Goal: Task Accomplishment & Management: Manage account settings

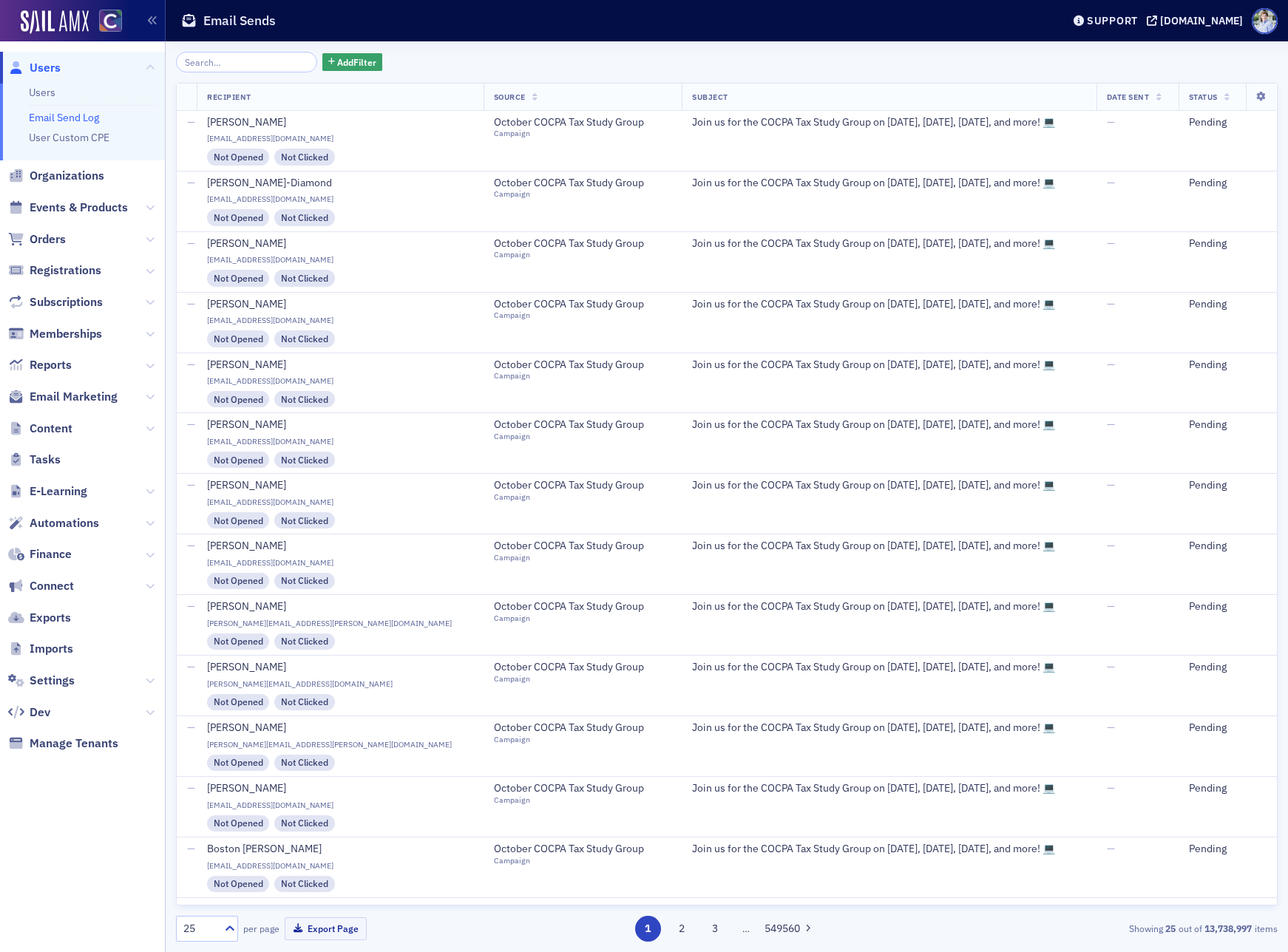
click at [81, 202] on span "Events & Products" at bounding box center [78, 207] width 98 height 16
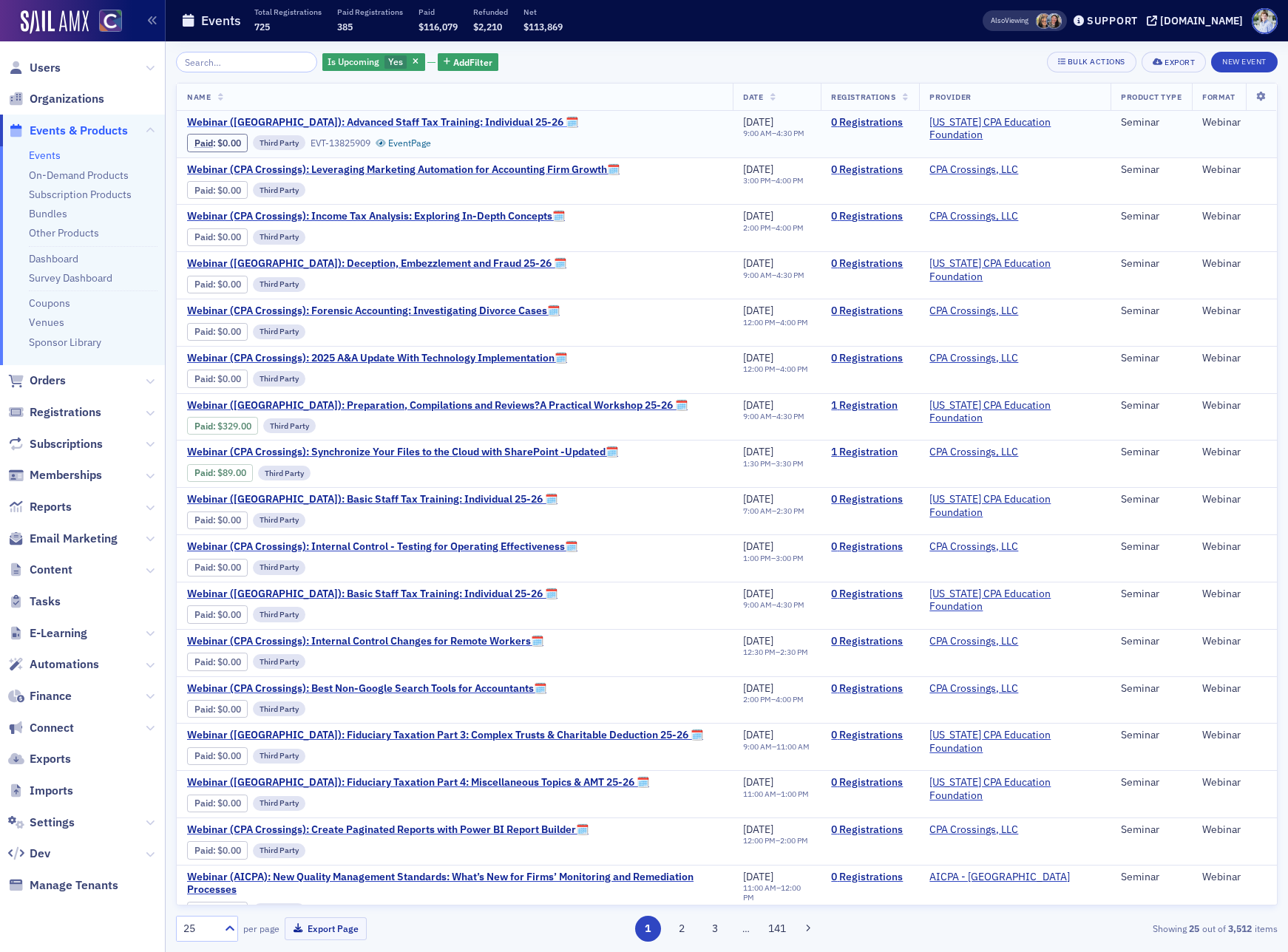
click at [268, 121] on span "Webinar (CA): Advanced Staff Tax Training: Individual 25-26 🗓" at bounding box center [382, 122] width 391 height 13
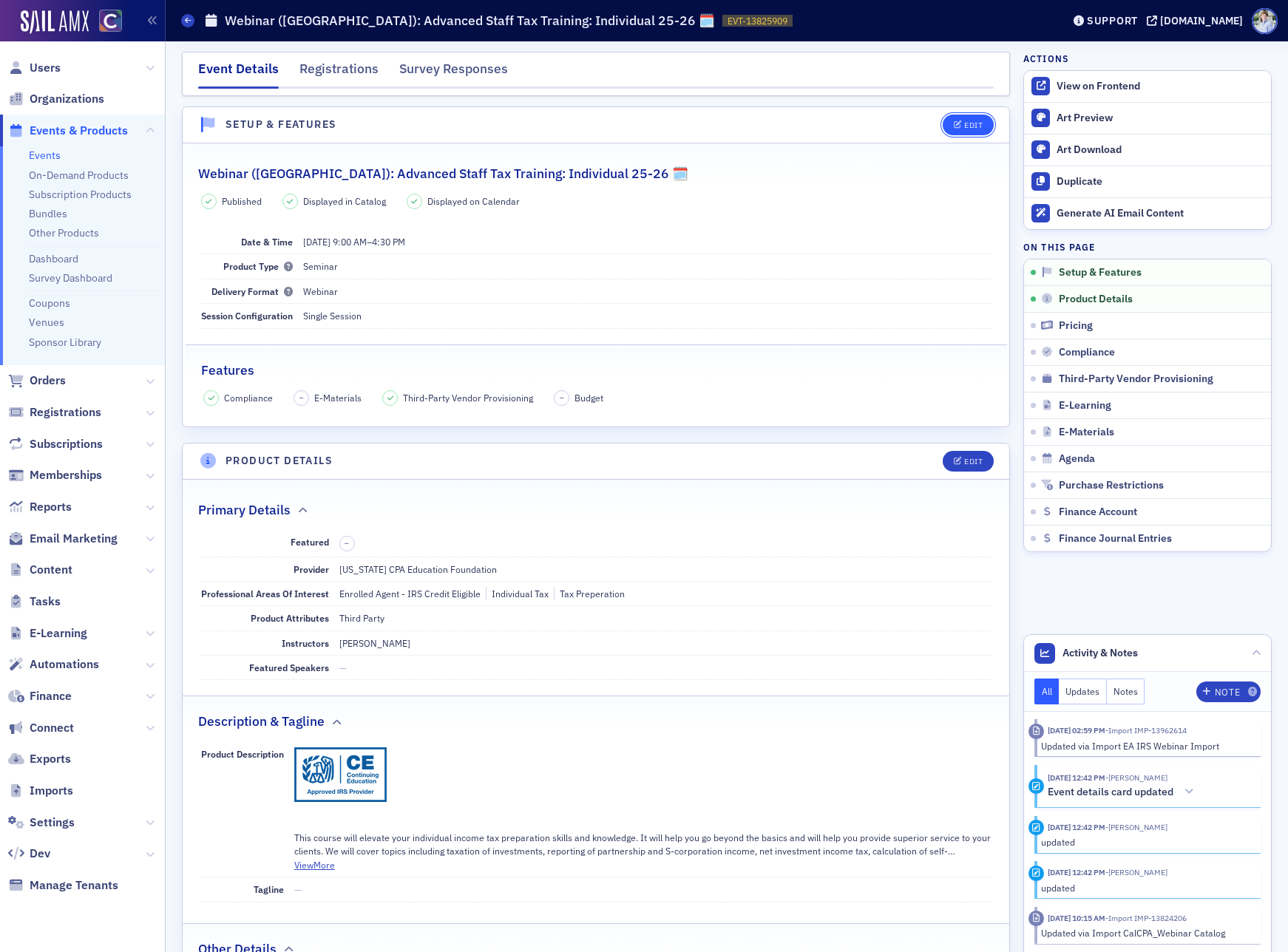
click at [970, 123] on div "Edit" at bounding box center [973, 125] width 18 height 8
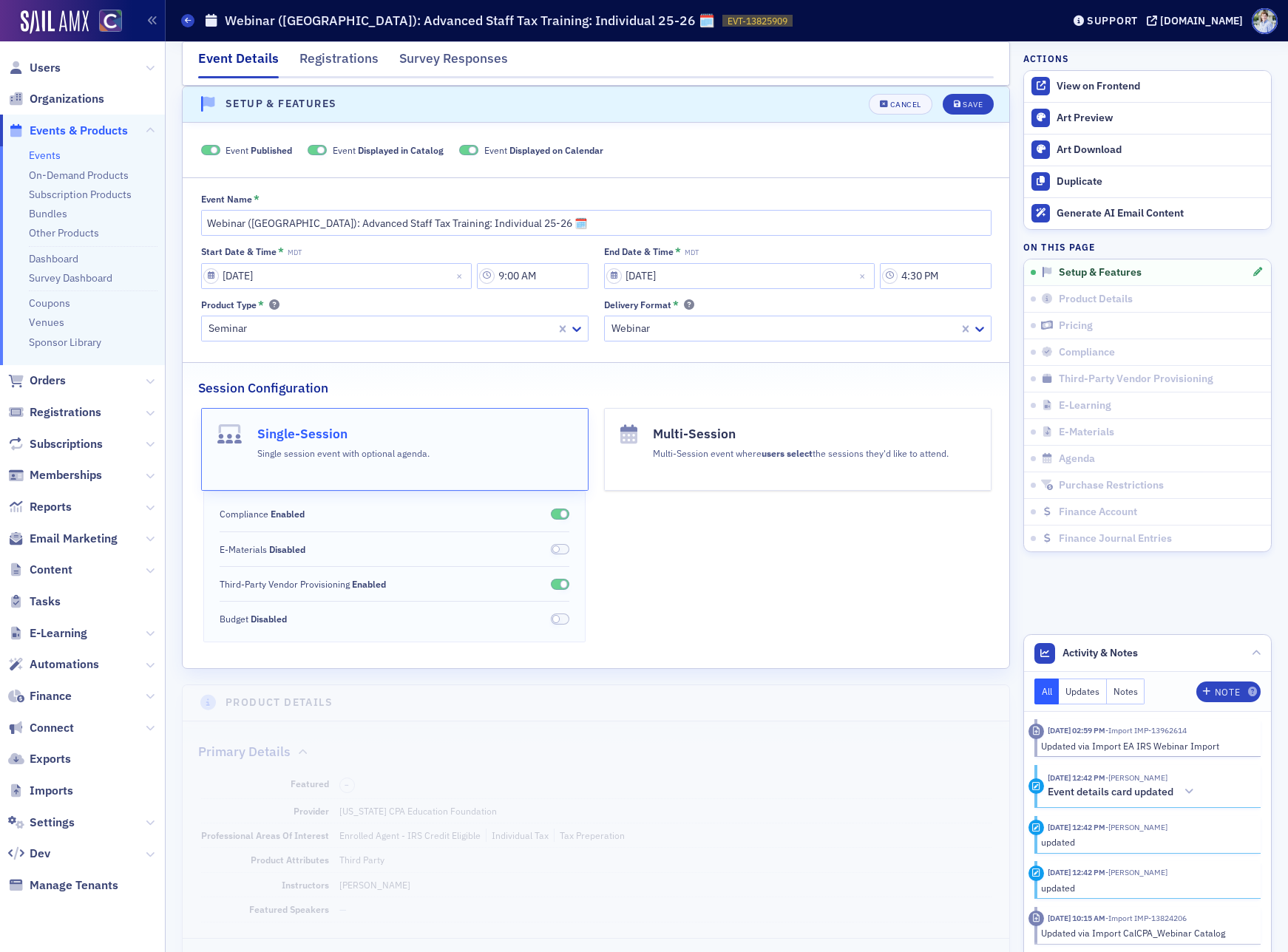
click at [687, 310] on div "Delivery Format * Webinar" at bounding box center [797, 320] width 387 height 42
click at [684, 319] on div at bounding box center [783, 329] width 347 height 18
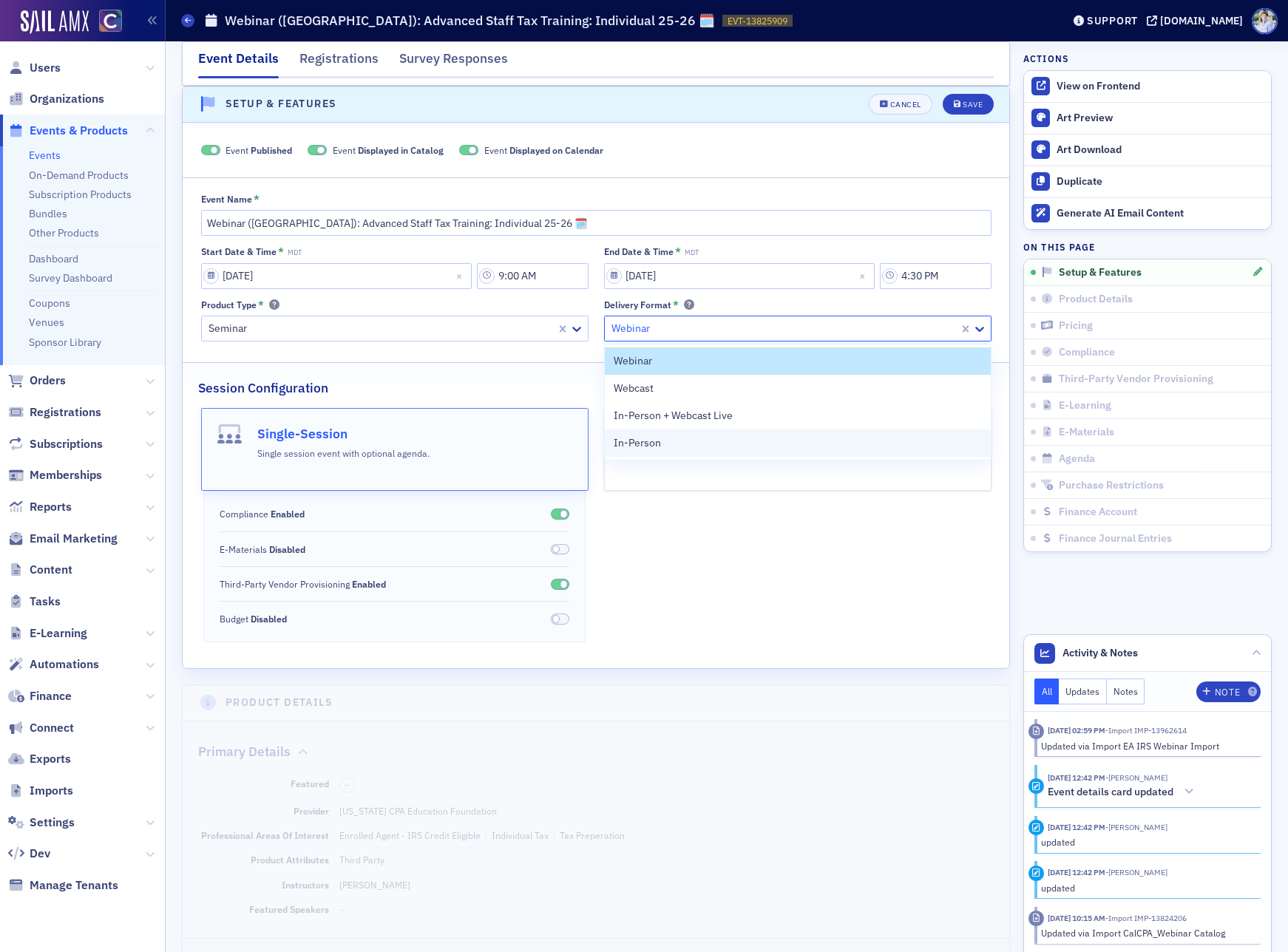
click at [647, 440] on span "In-Person" at bounding box center [637, 443] width 48 height 15
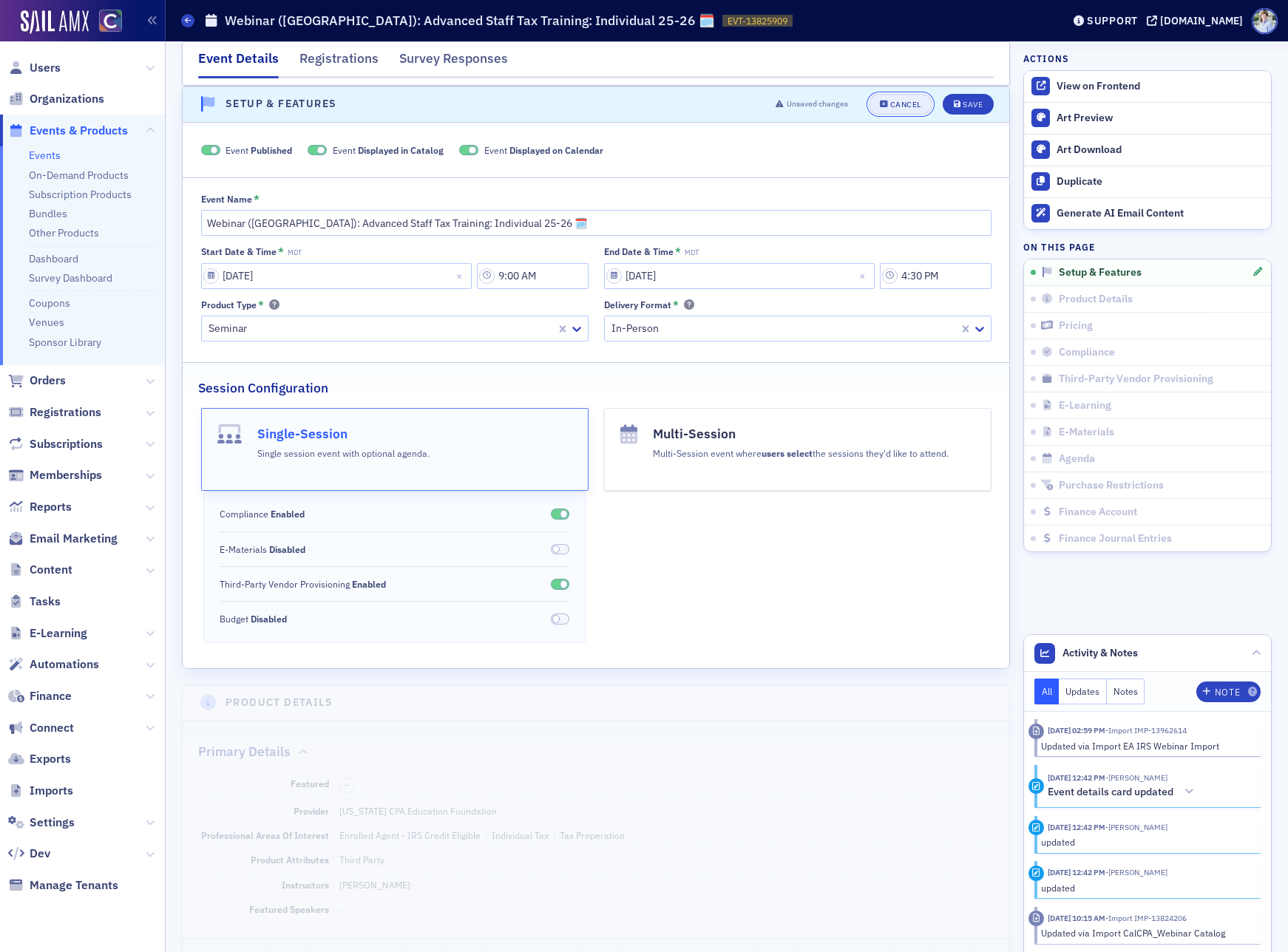
click at [880, 108] on button "Cancel" at bounding box center [900, 104] width 64 height 21
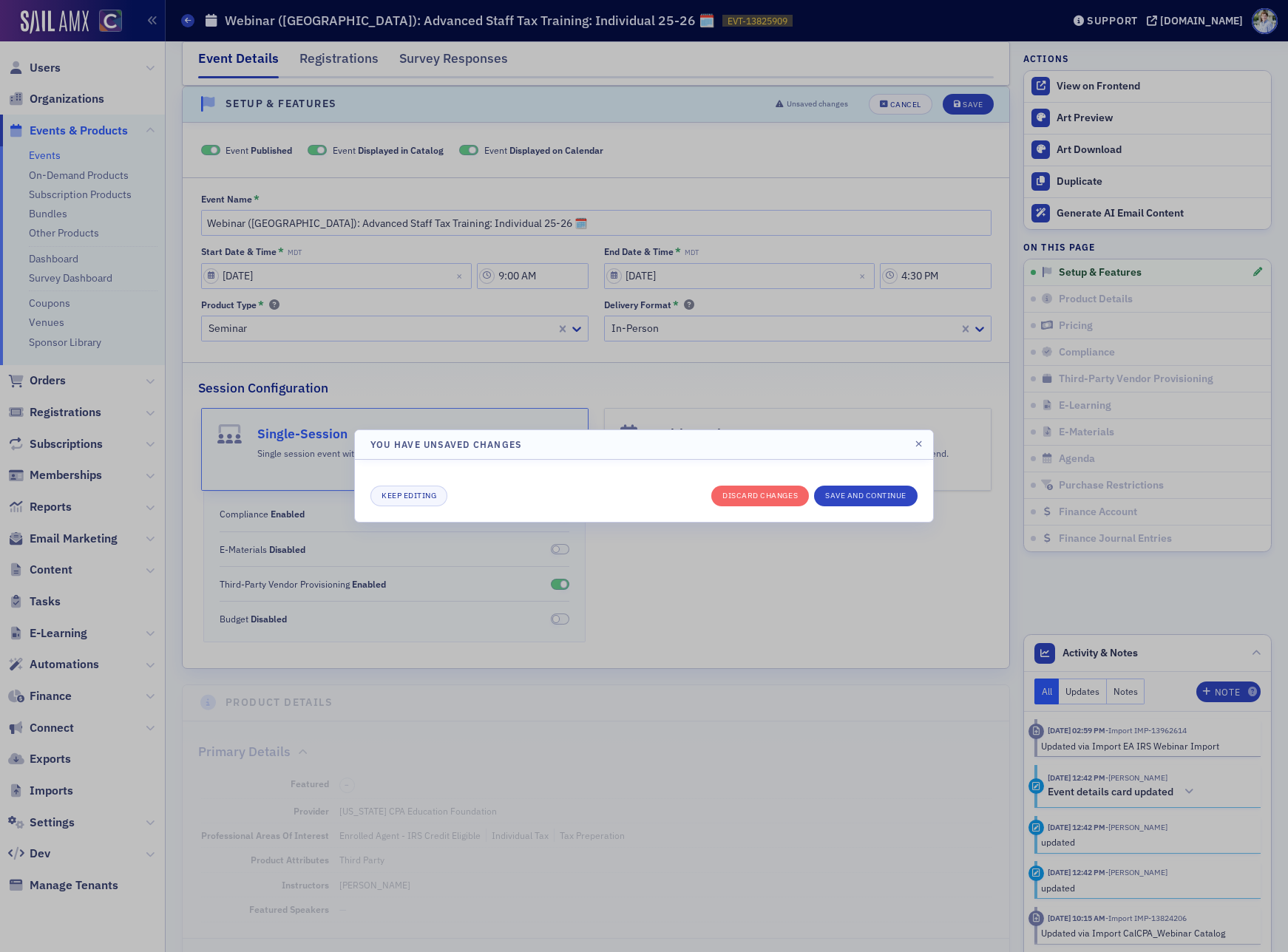
click at [742, 484] on div "Keep editing Discard changes Save and continue" at bounding box center [644, 491] width 547 height 31
drag, startPoint x: 740, startPoint y: 491, endPoint x: 692, endPoint y: 449, distance: 63.8
click at [739, 494] on button "Discard changes" at bounding box center [760, 495] width 98 height 21
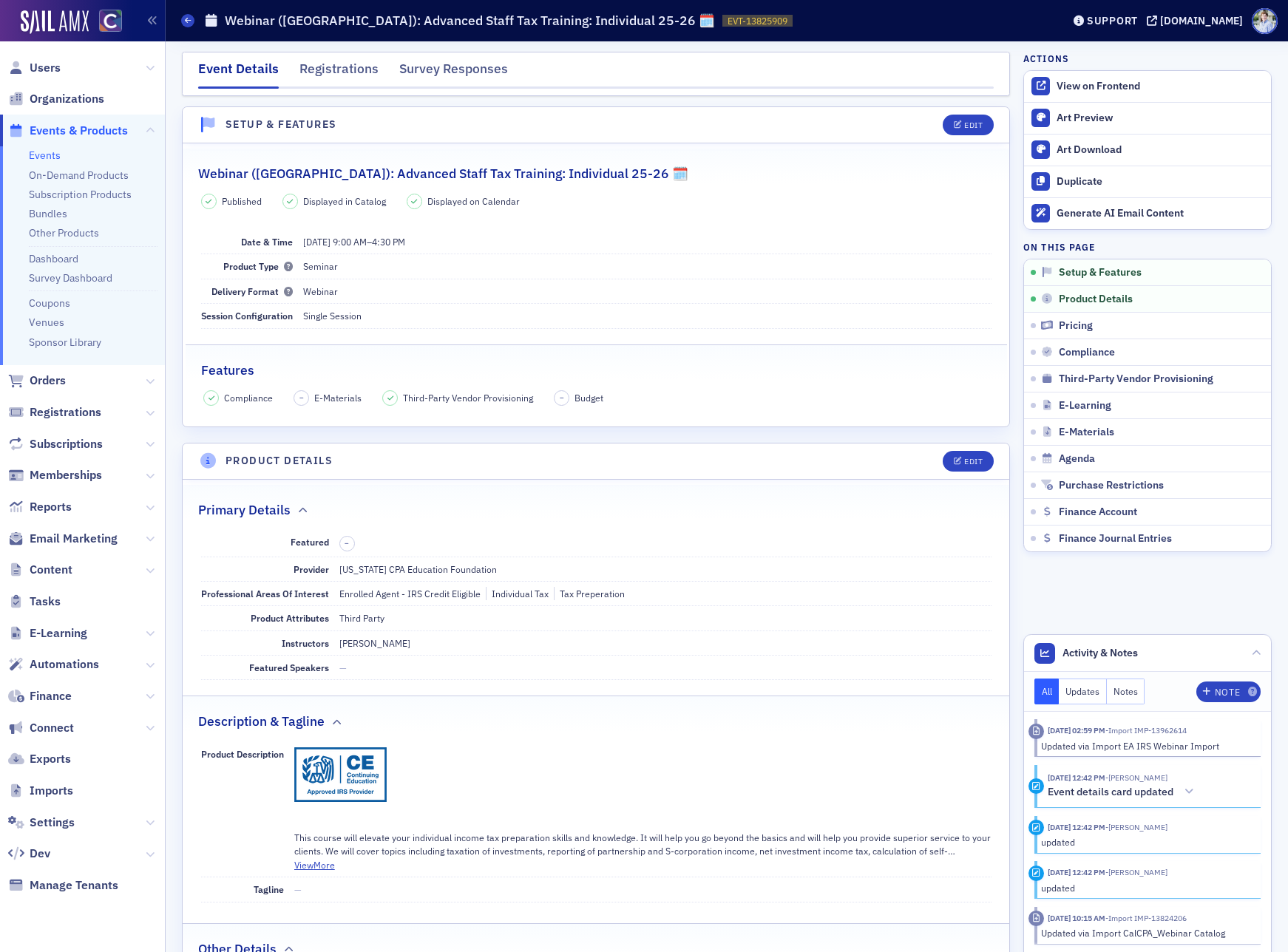
click at [154, 65] on span "Users" at bounding box center [82, 67] width 165 height 31
click at [147, 68] on icon at bounding box center [151, 68] width 9 height 9
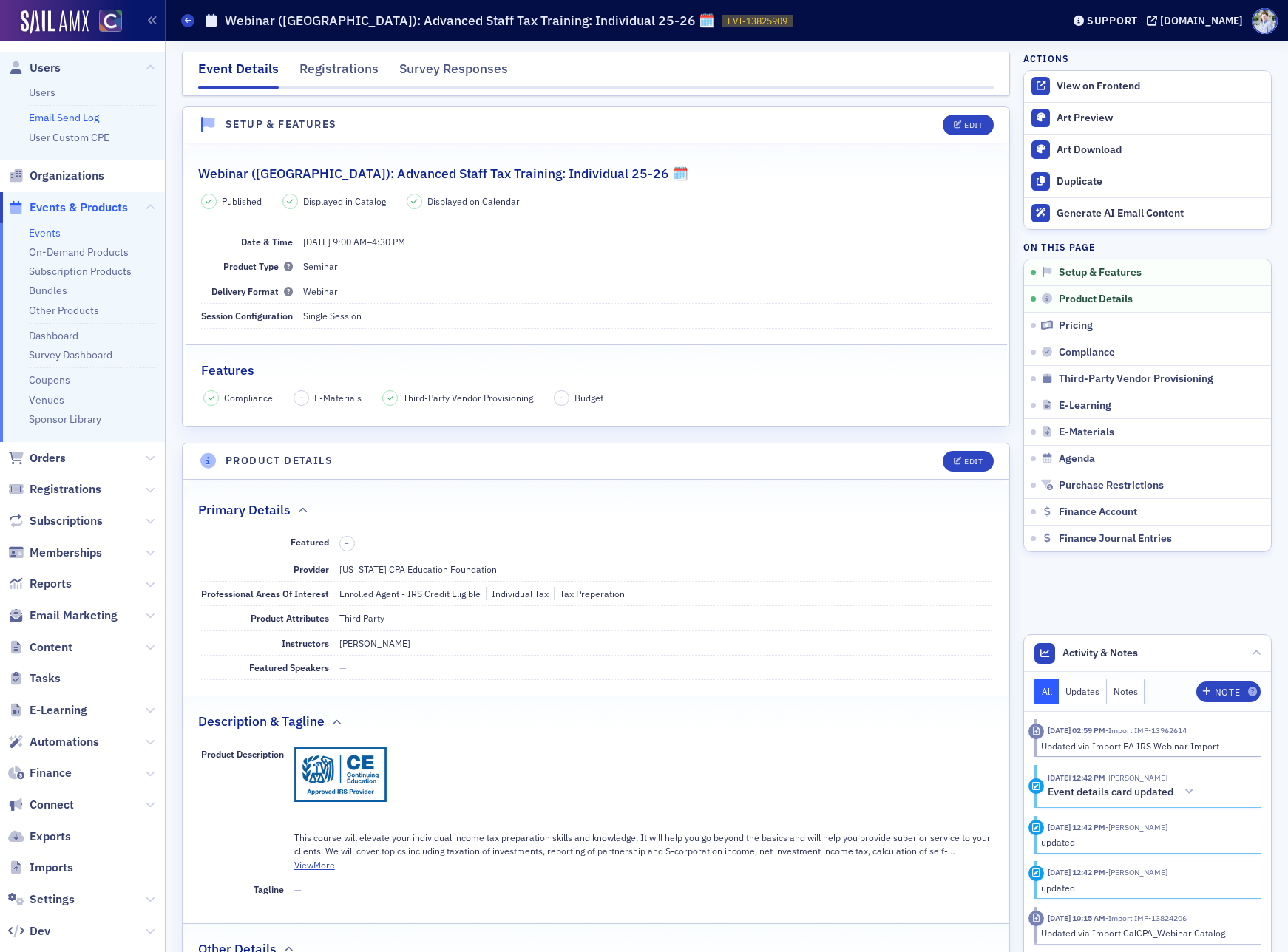
click at [54, 117] on link "Email Send Log" at bounding box center [64, 117] width 70 height 13
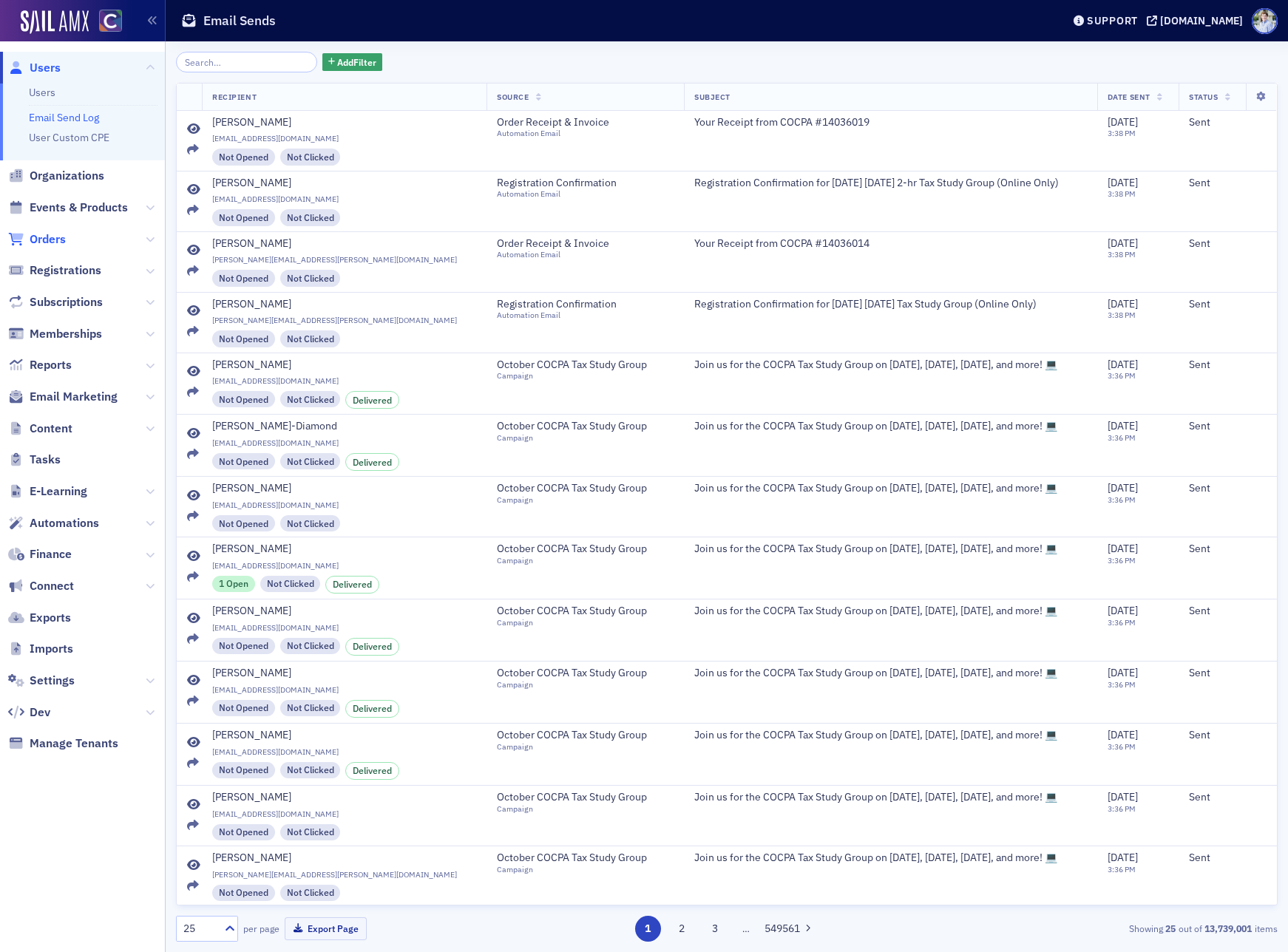
click at [55, 241] on span "Orders" at bounding box center [47, 239] width 36 height 16
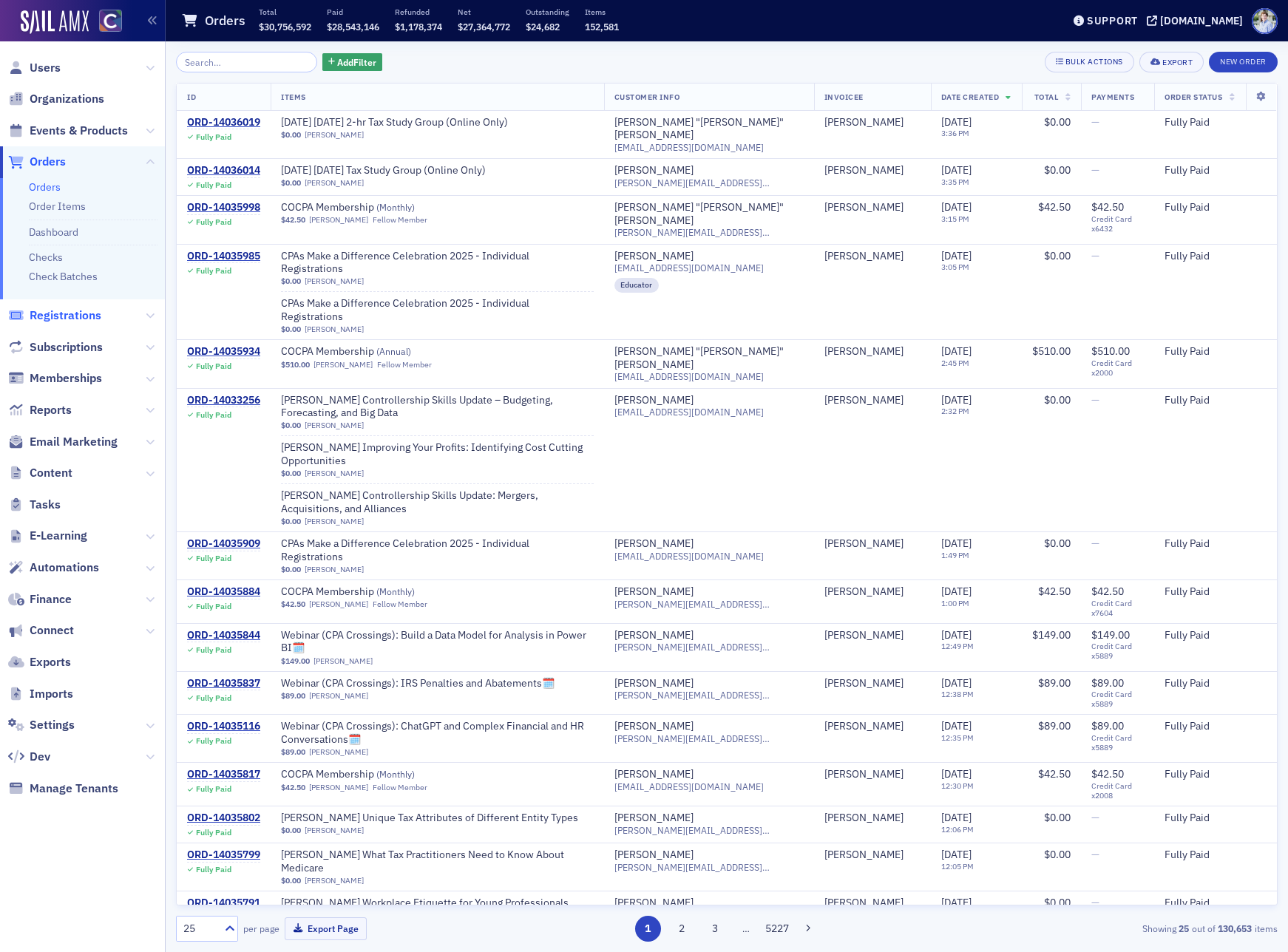
click at [64, 315] on span "Registrations" at bounding box center [65, 315] width 71 height 16
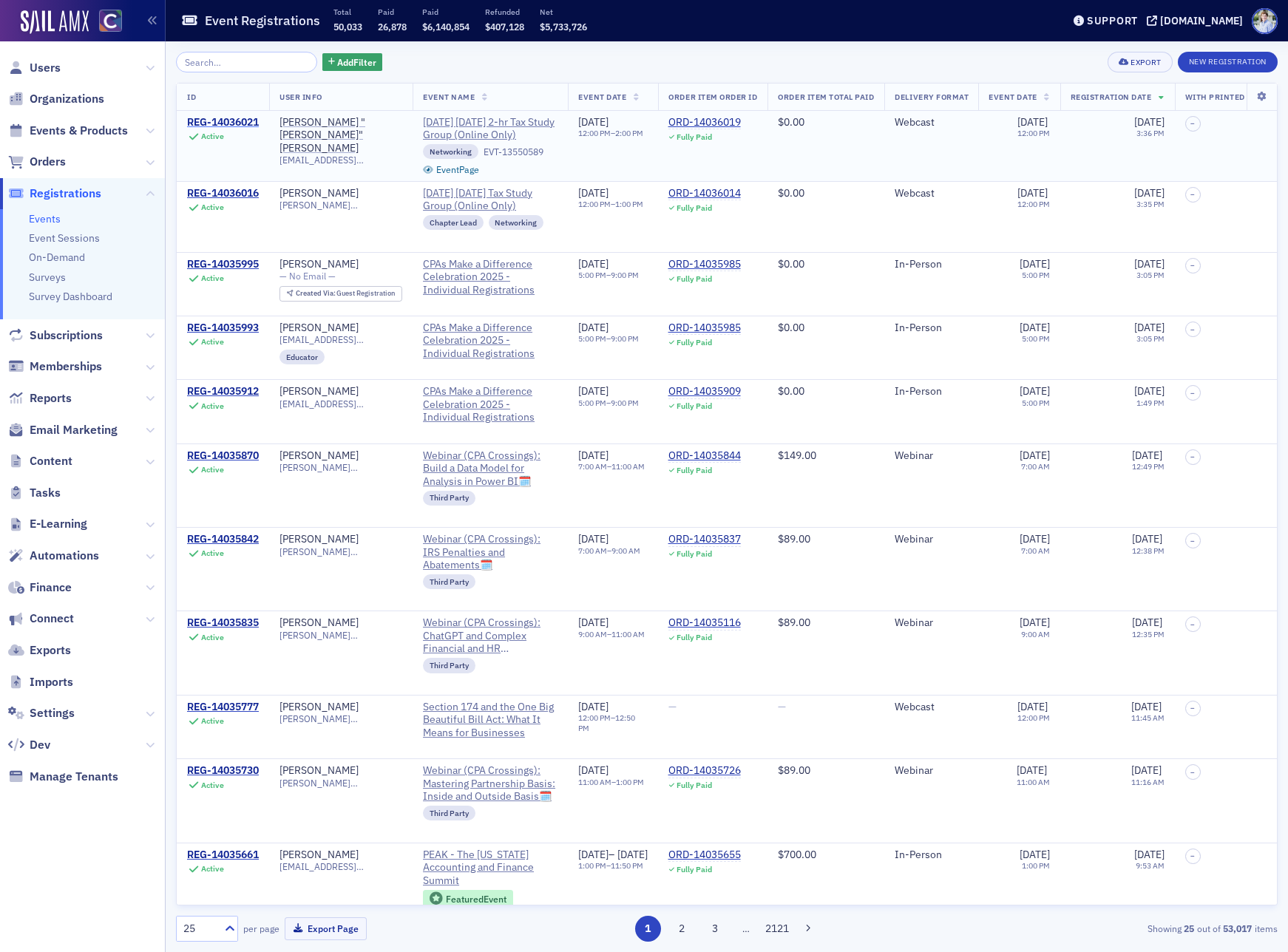
click at [238, 125] on div "REG-14036021" at bounding box center [222, 122] width 71 height 13
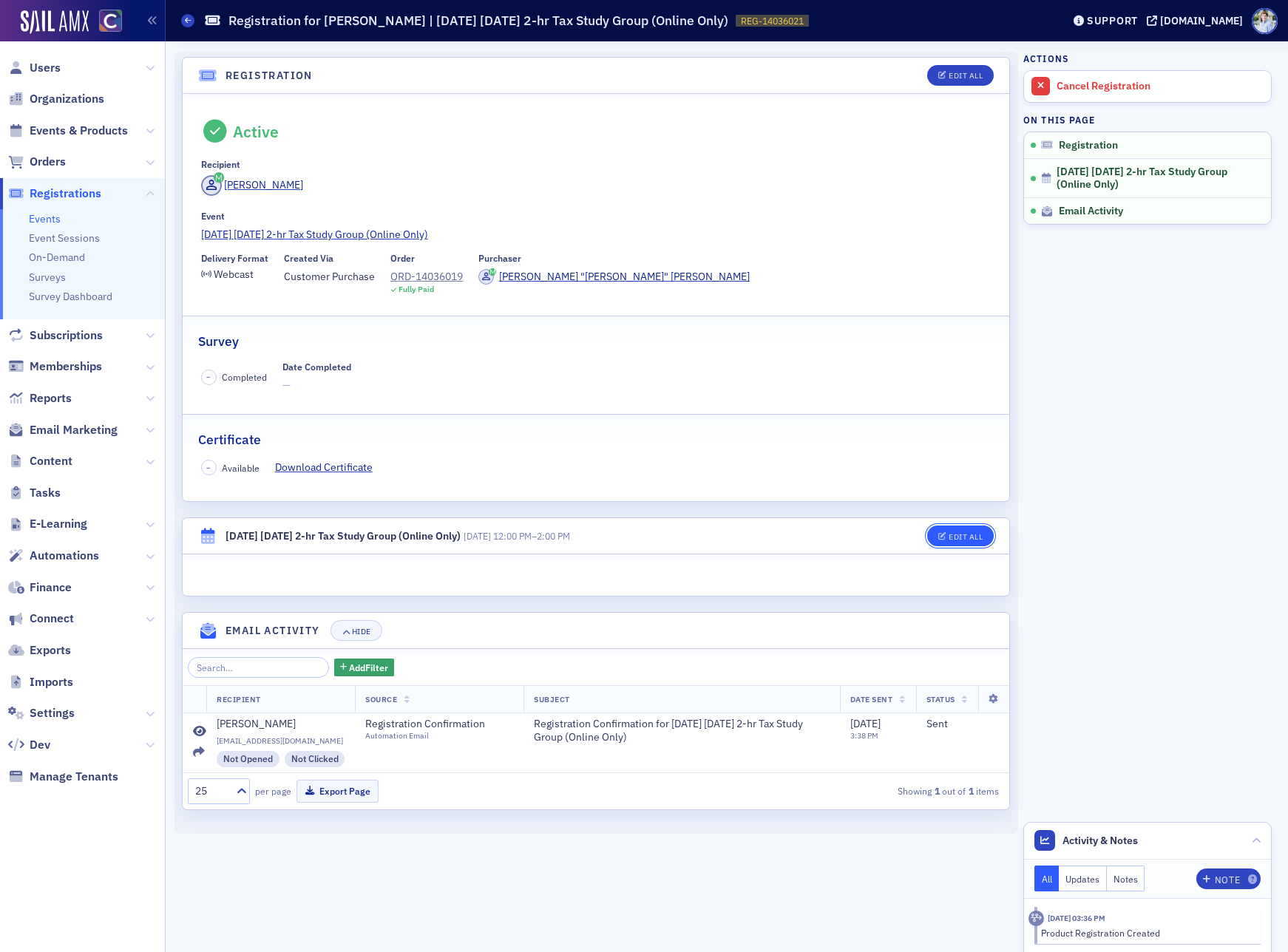
click at [964, 527] on button "Edit All" at bounding box center [960, 535] width 67 height 21
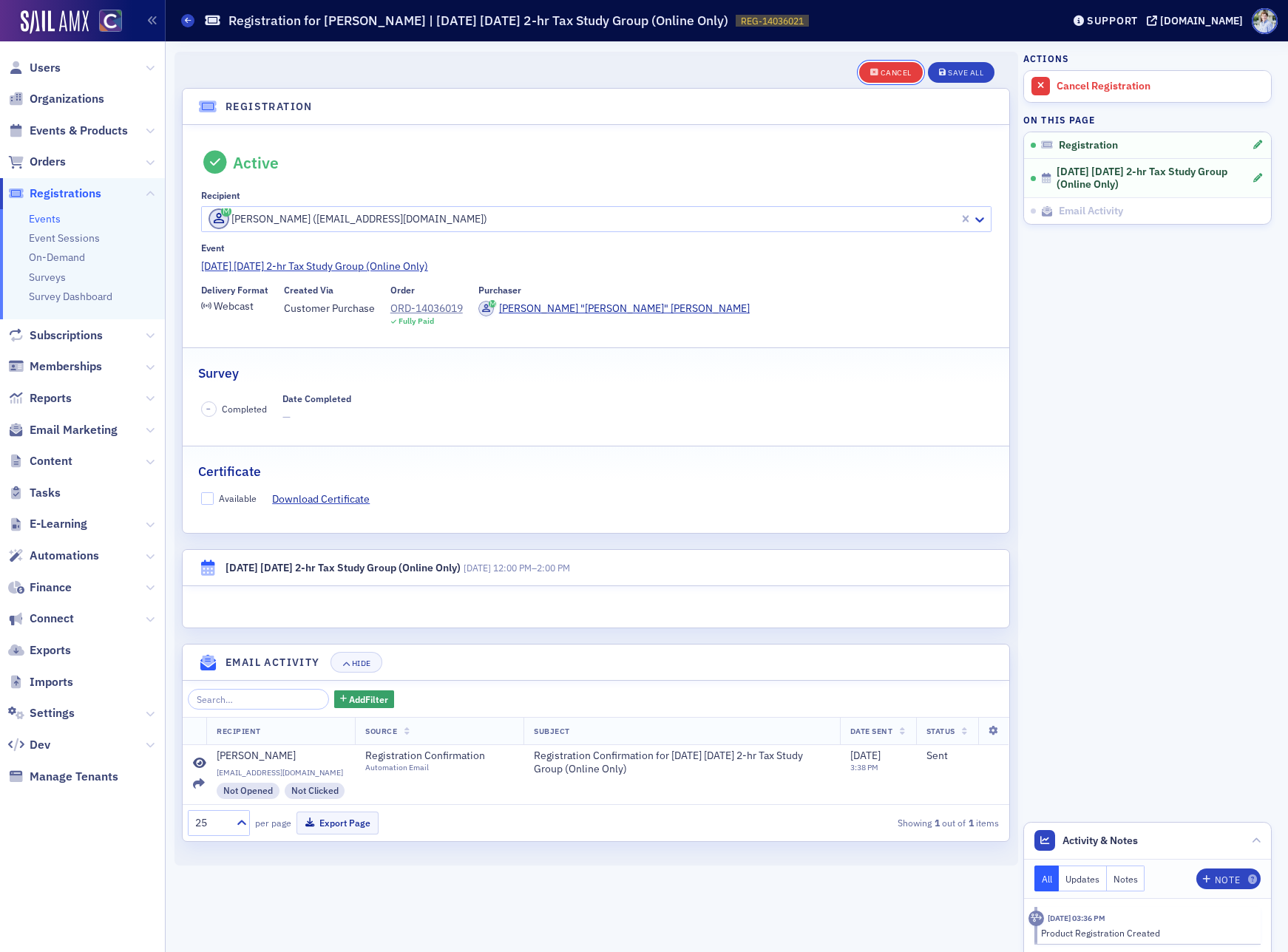
click at [879, 72] on span "Cancel" at bounding box center [891, 73] width 41 height 8
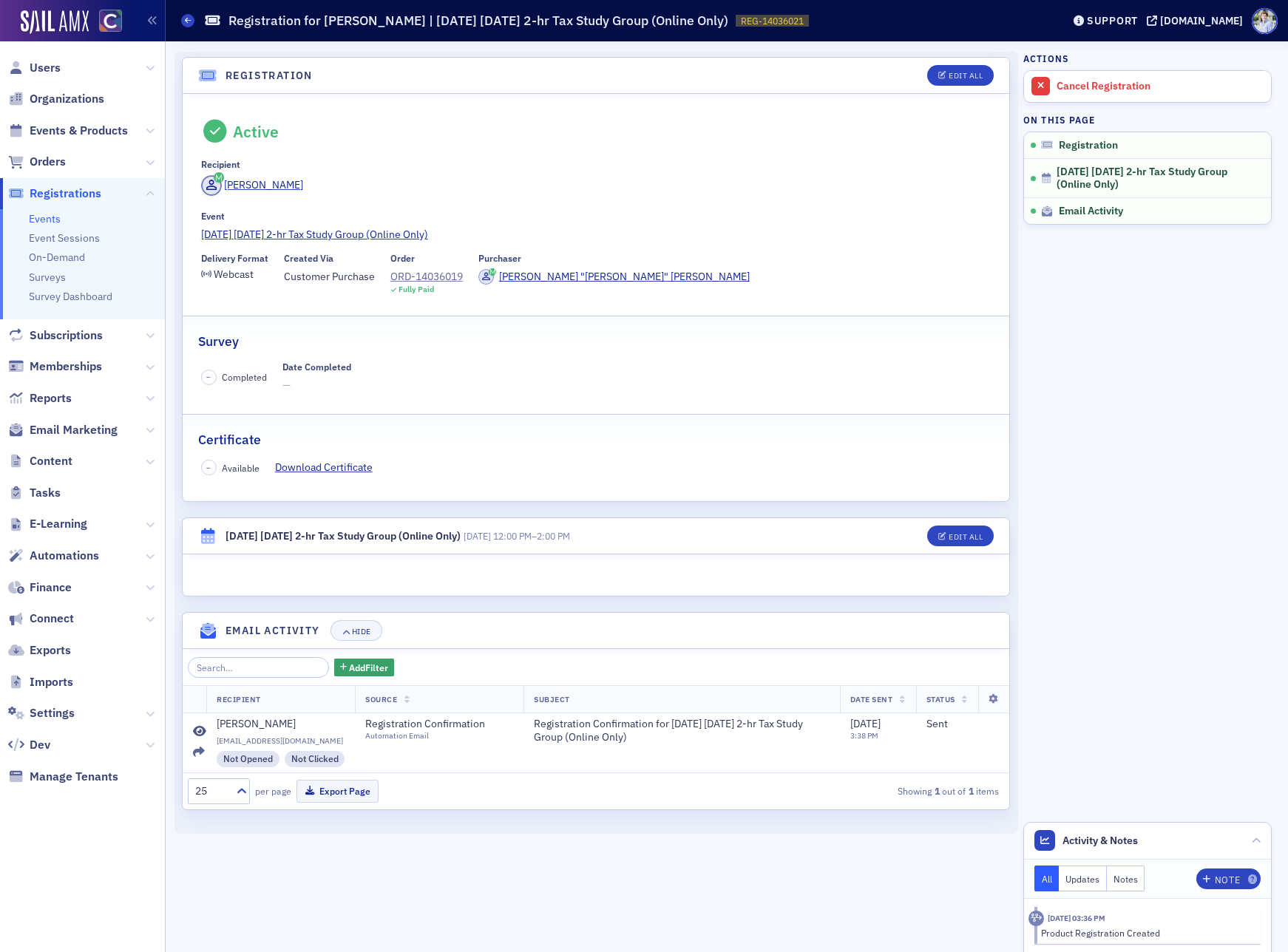
click at [954, 64] on header "Registration Edit All" at bounding box center [596, 75] width 826 height 36
click at [960, 81] on button "Edit All" at bounding box center [960, 75] width 67 height 21
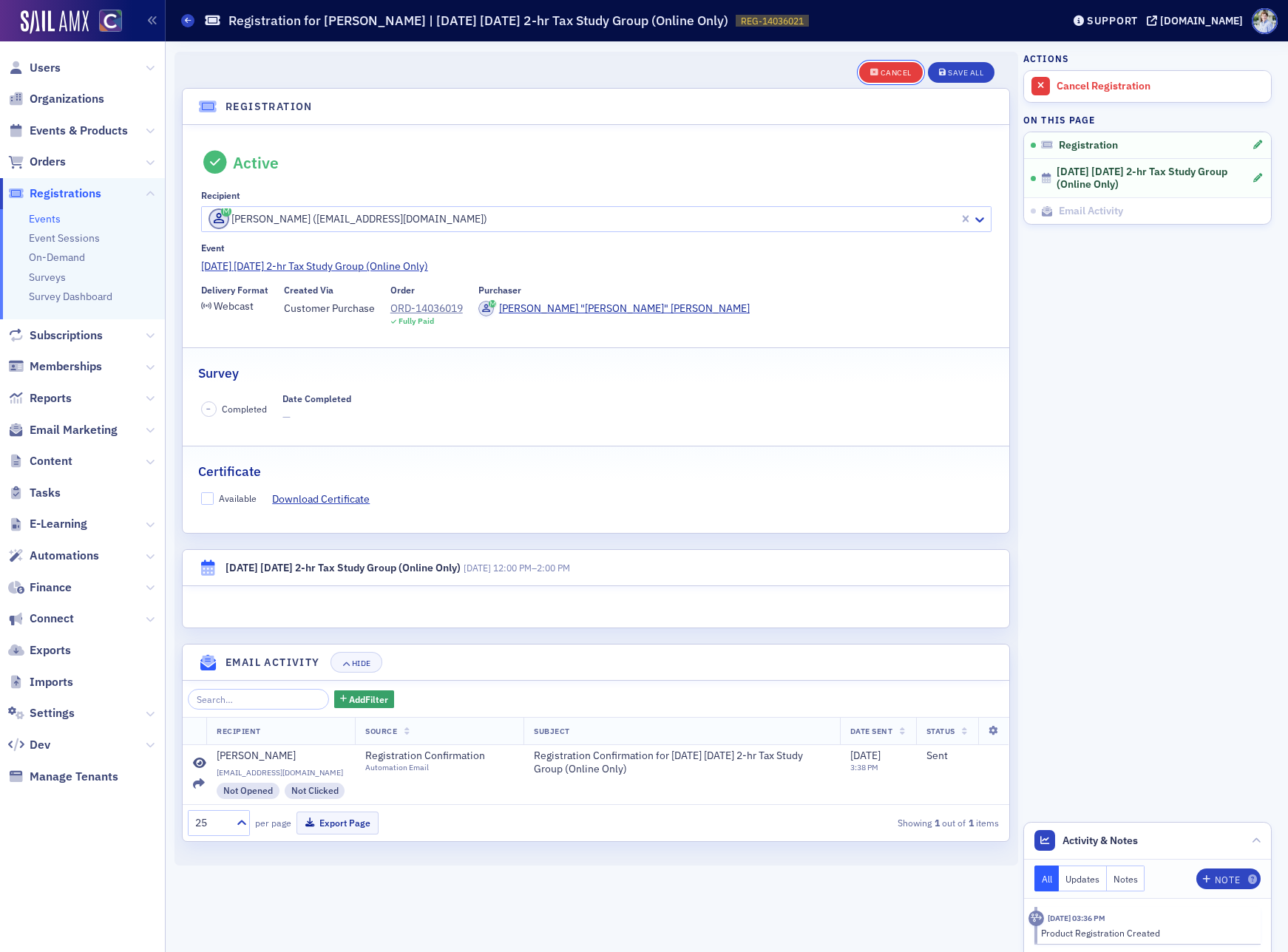
click at [881, 74] on div "Cancel" at bounding box center [896, 73] width 31 height 8
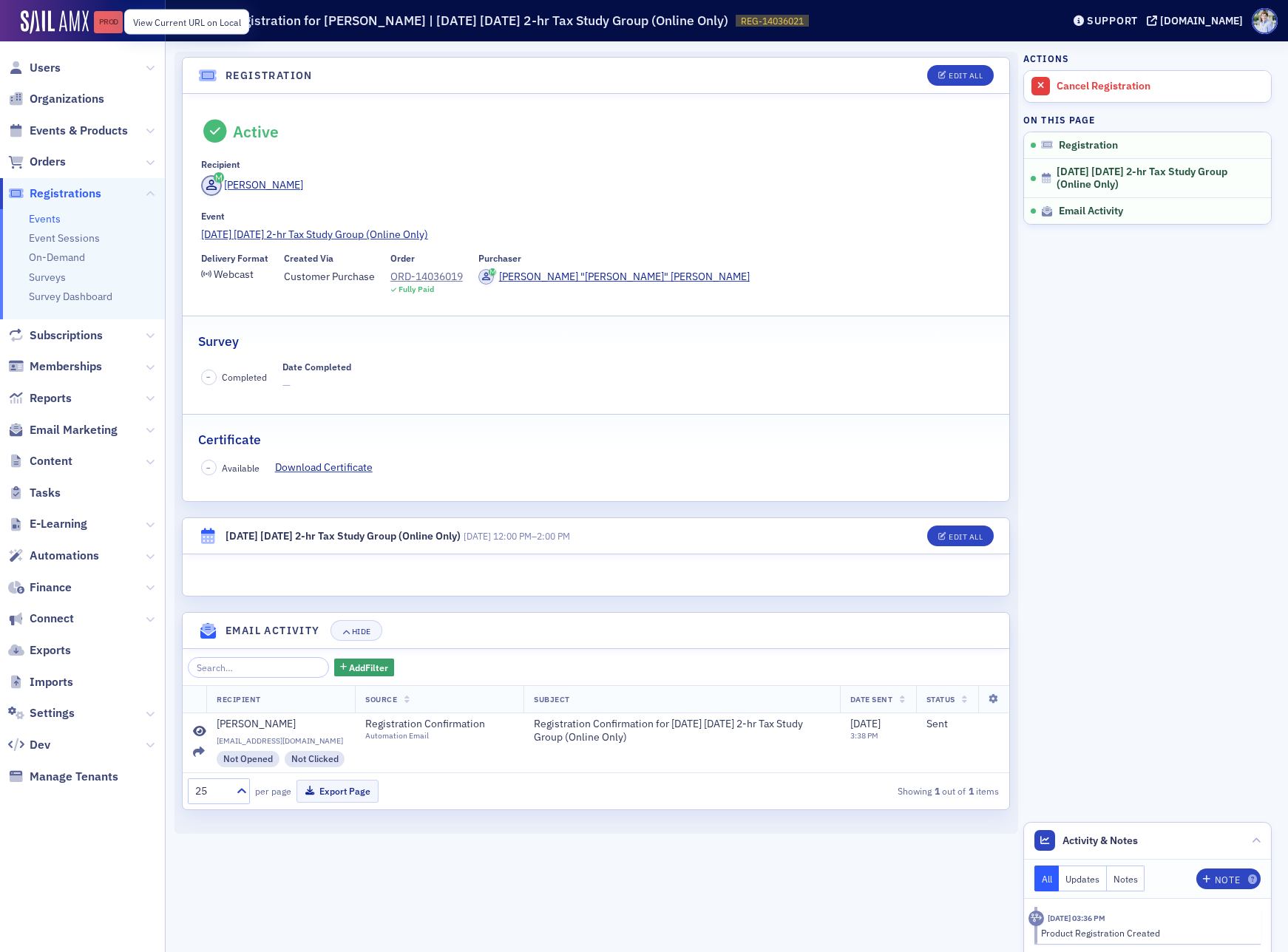
click at [112, 24] on div "Prod" at bounding box center [108, 21] width 29 height 12
click at [346, 230] on link "October 2025 Tuesday 2-hr Tax Study Group (Online Only)" at bounding box center [596, 234] width 790 height 15
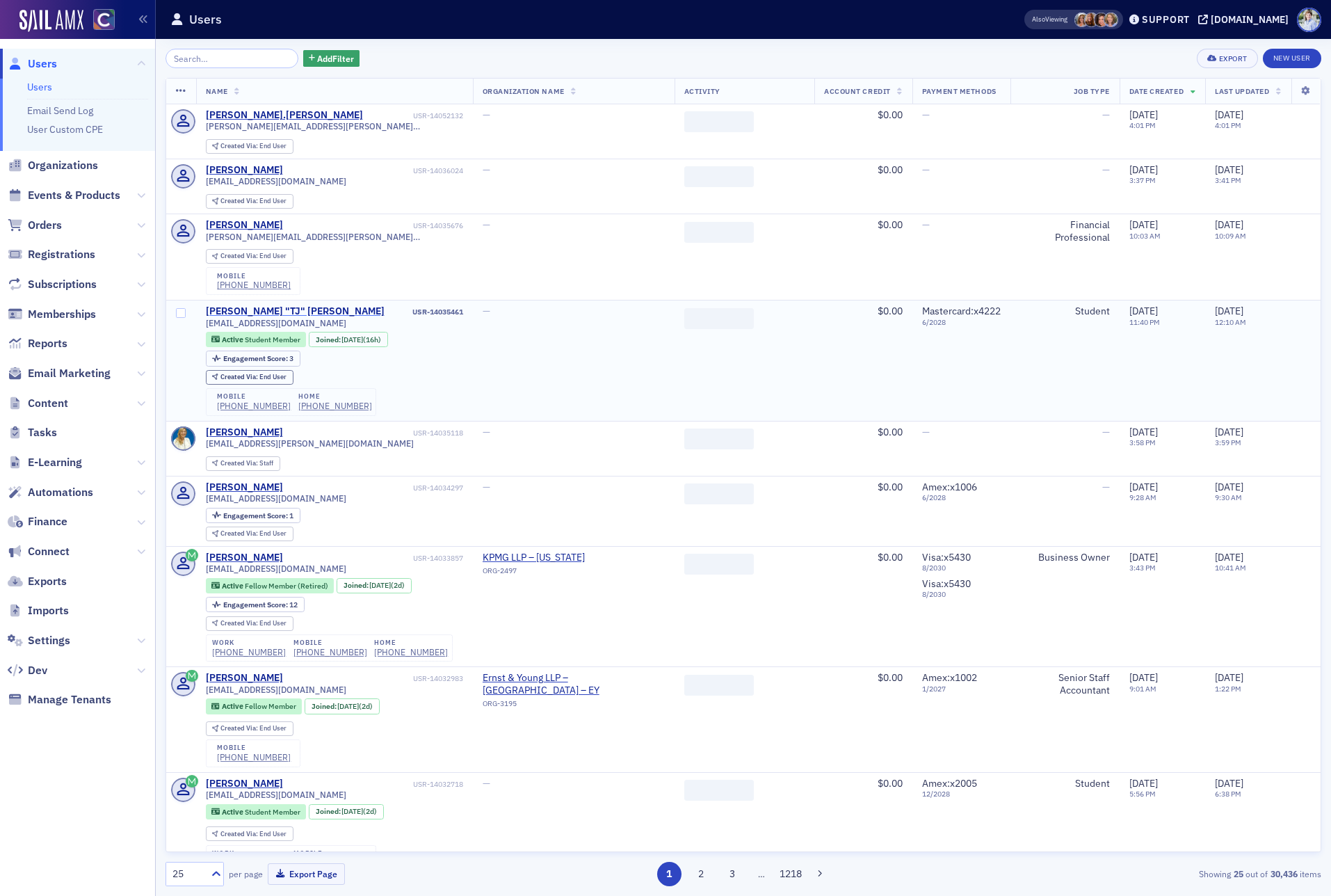
click at [241, 310] on div "[PERSON_NAME] "TJ" [PERSON_NAME]" at bounding box center [295, 311] width 178 height 12
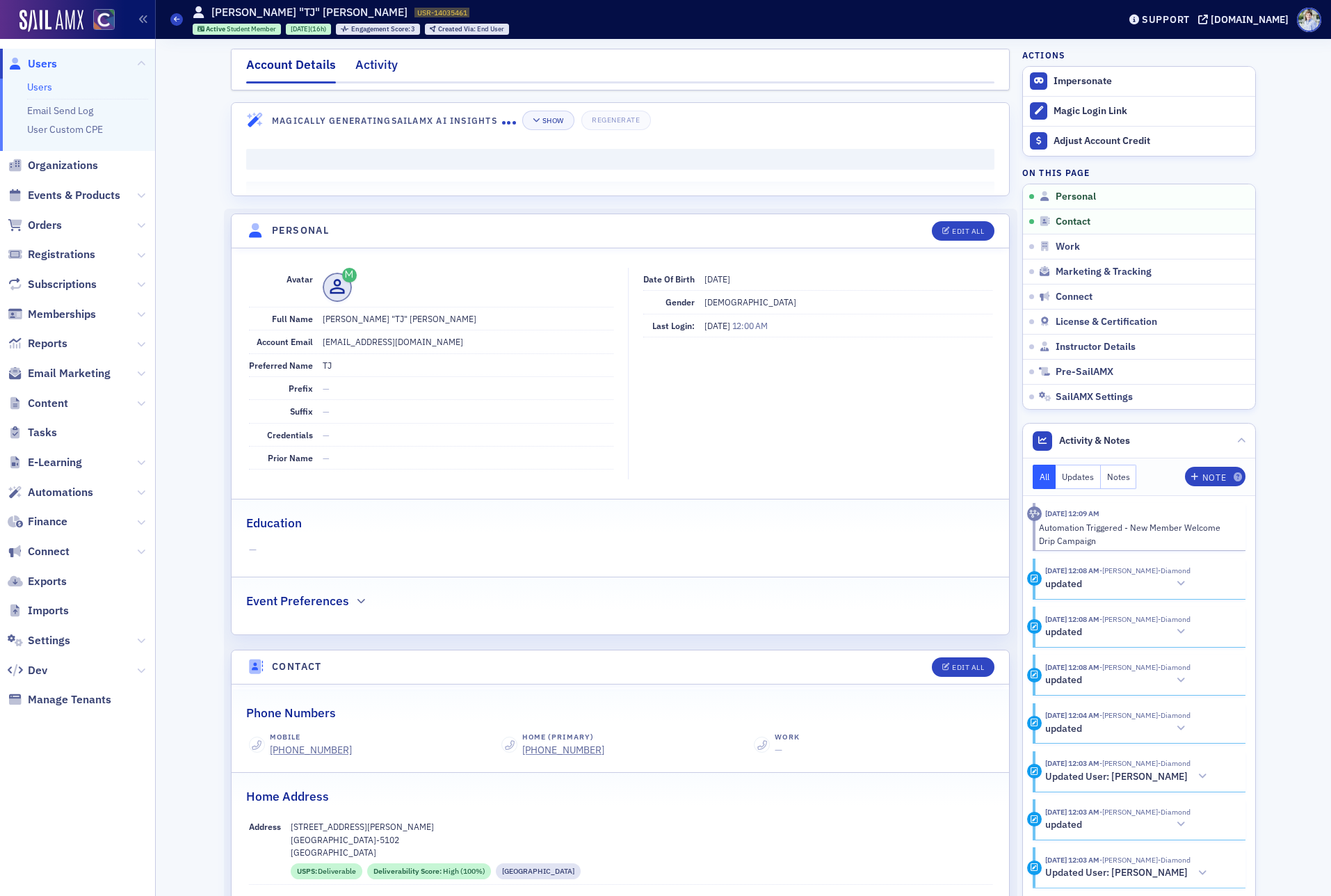
click at [379, 72] on div "Activity" at bounding box center [376, 69] width 43 height 26
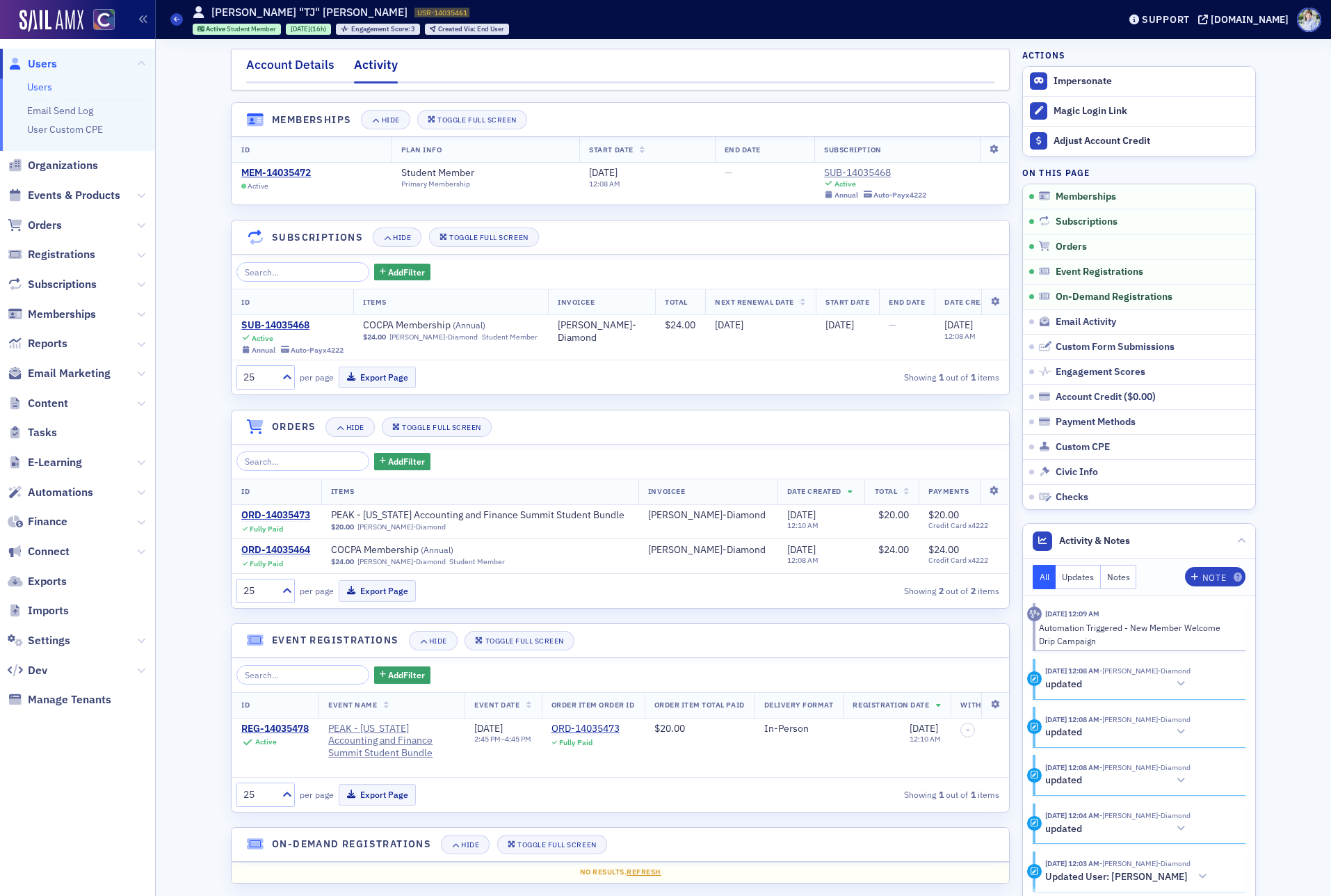
click at [272, 66] on div "Account Details" at bounding box center [290, 69] width 88 height 26
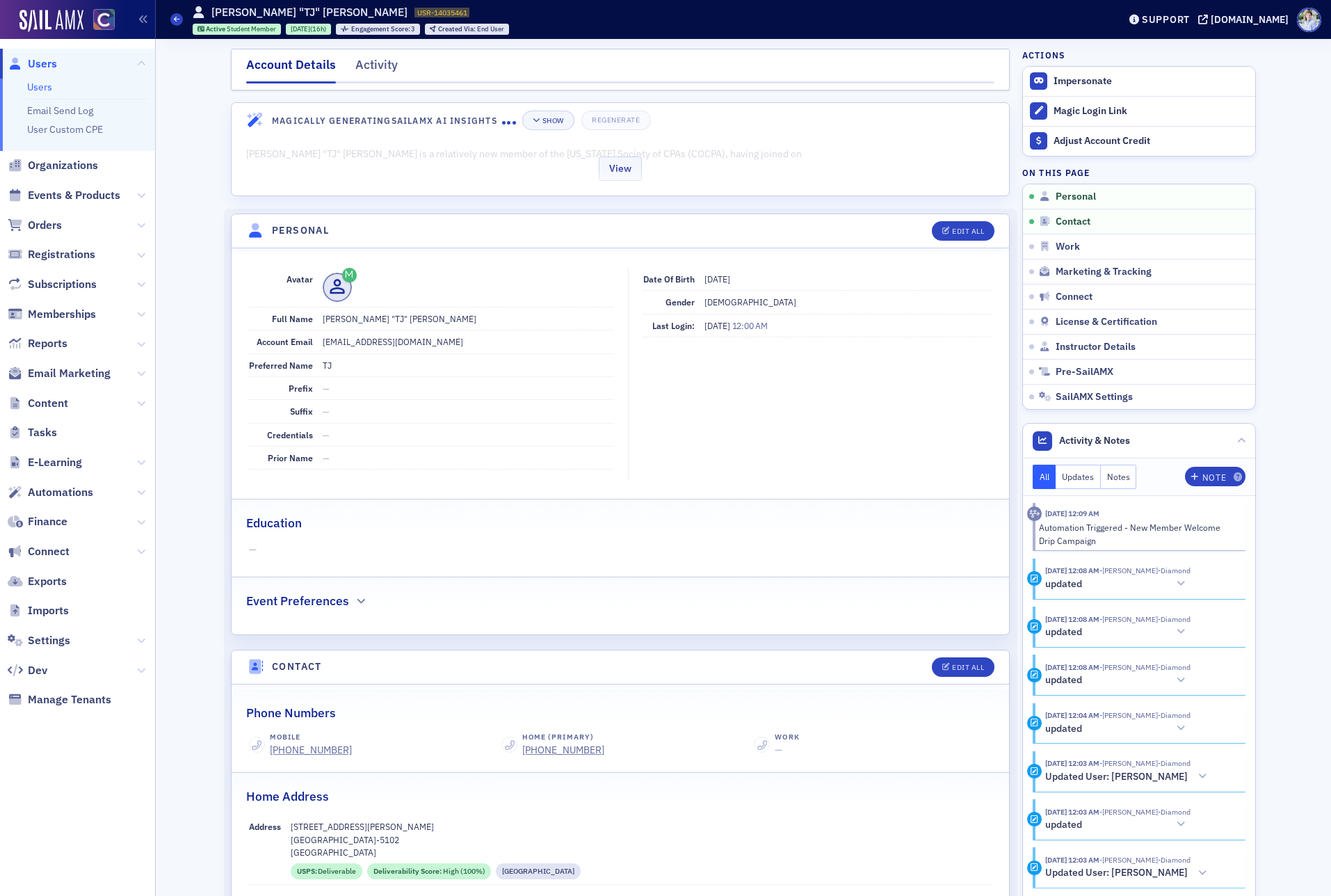
click at [543, 176] on div "View" at bounding box center [620, 166] width 778 height 59
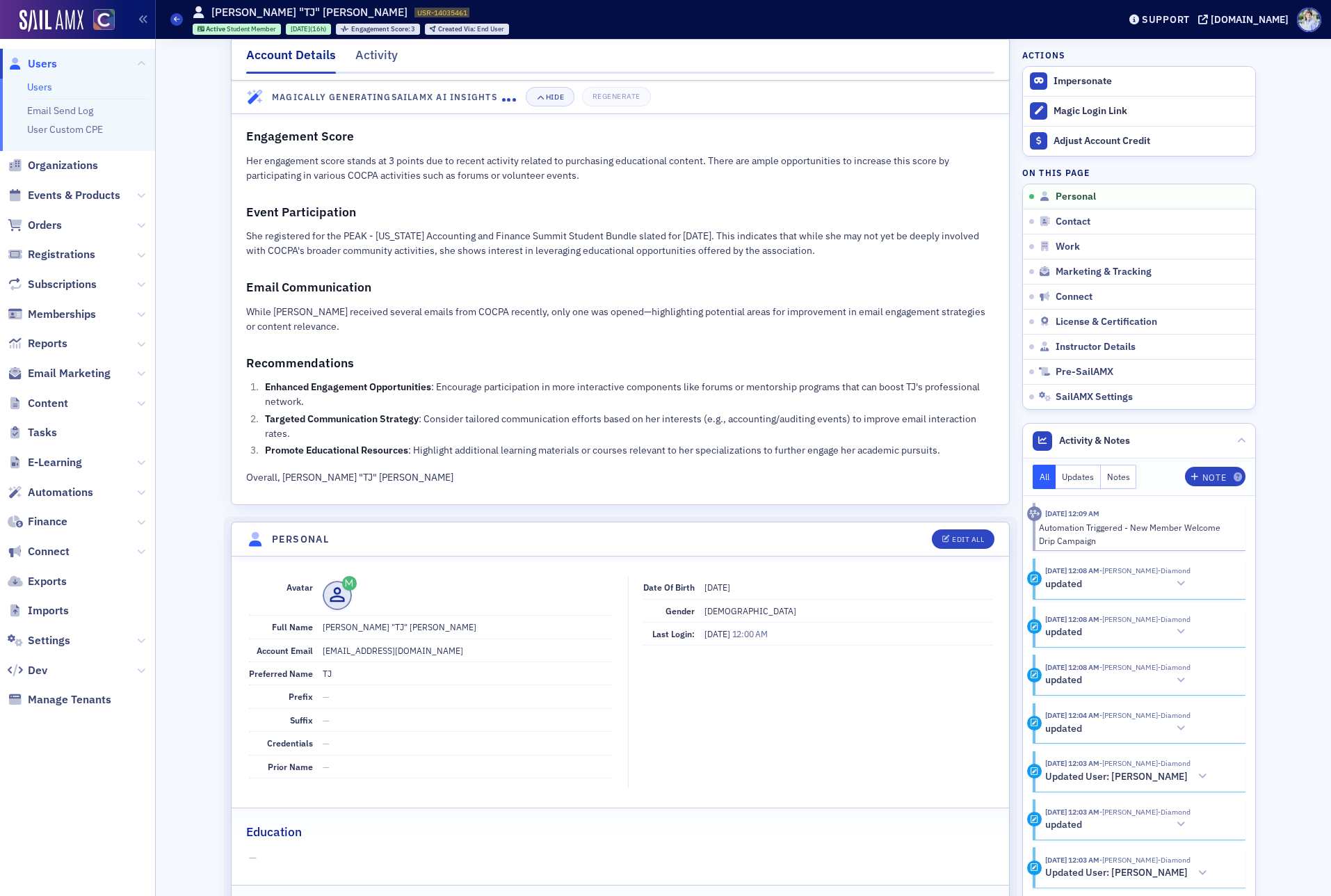
scroll to position [384, 0]
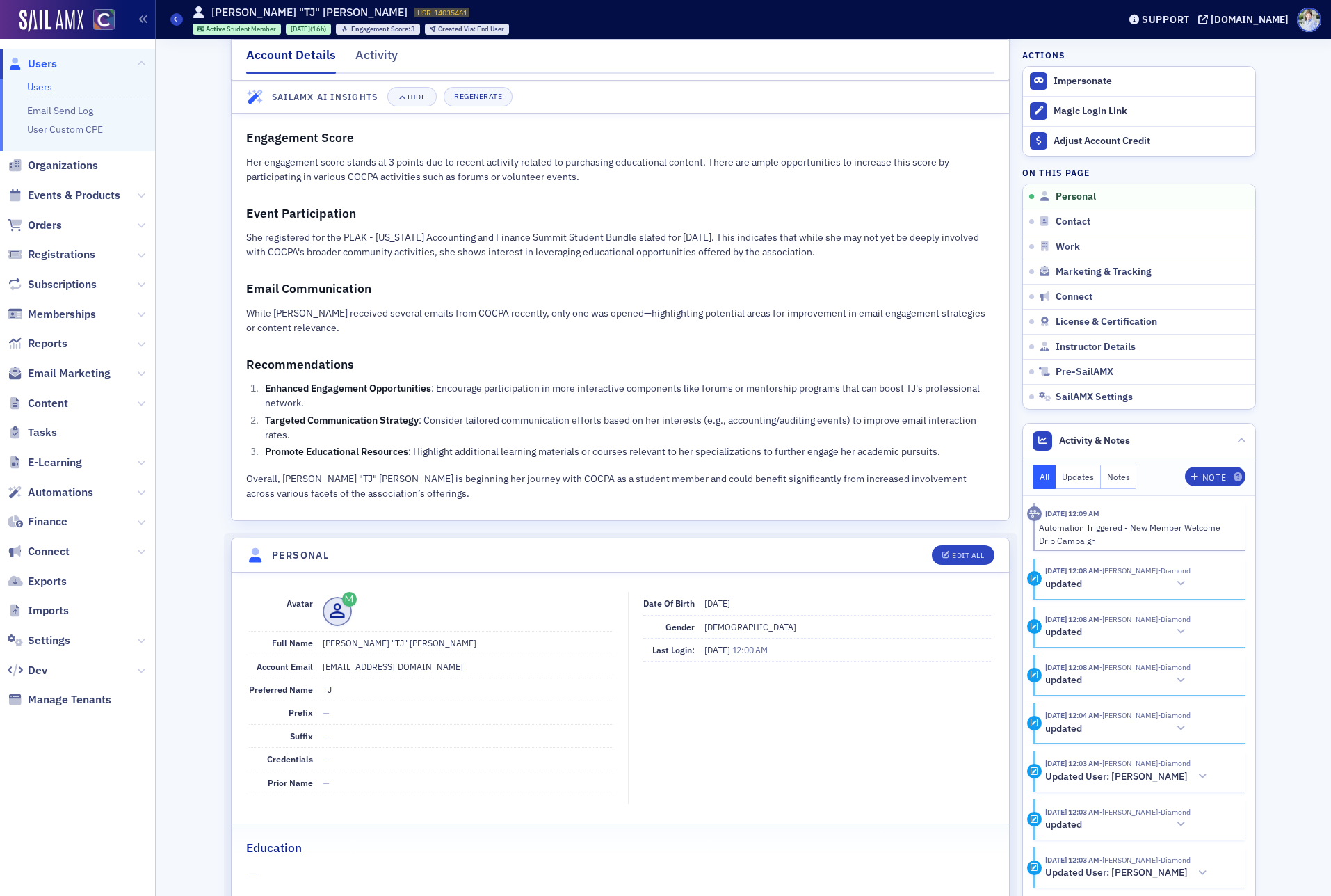
drag, startPoint x: 496, startPoint y: 502, endPoint x: 476, endPoint y: 499, distance: 20.2
click at [496, 502] on div "Tarica "TJ" Jo Davis-Diamond is a relatively new member of the Colorado Society…" at bounding box center [620, 137] width 778 height 767
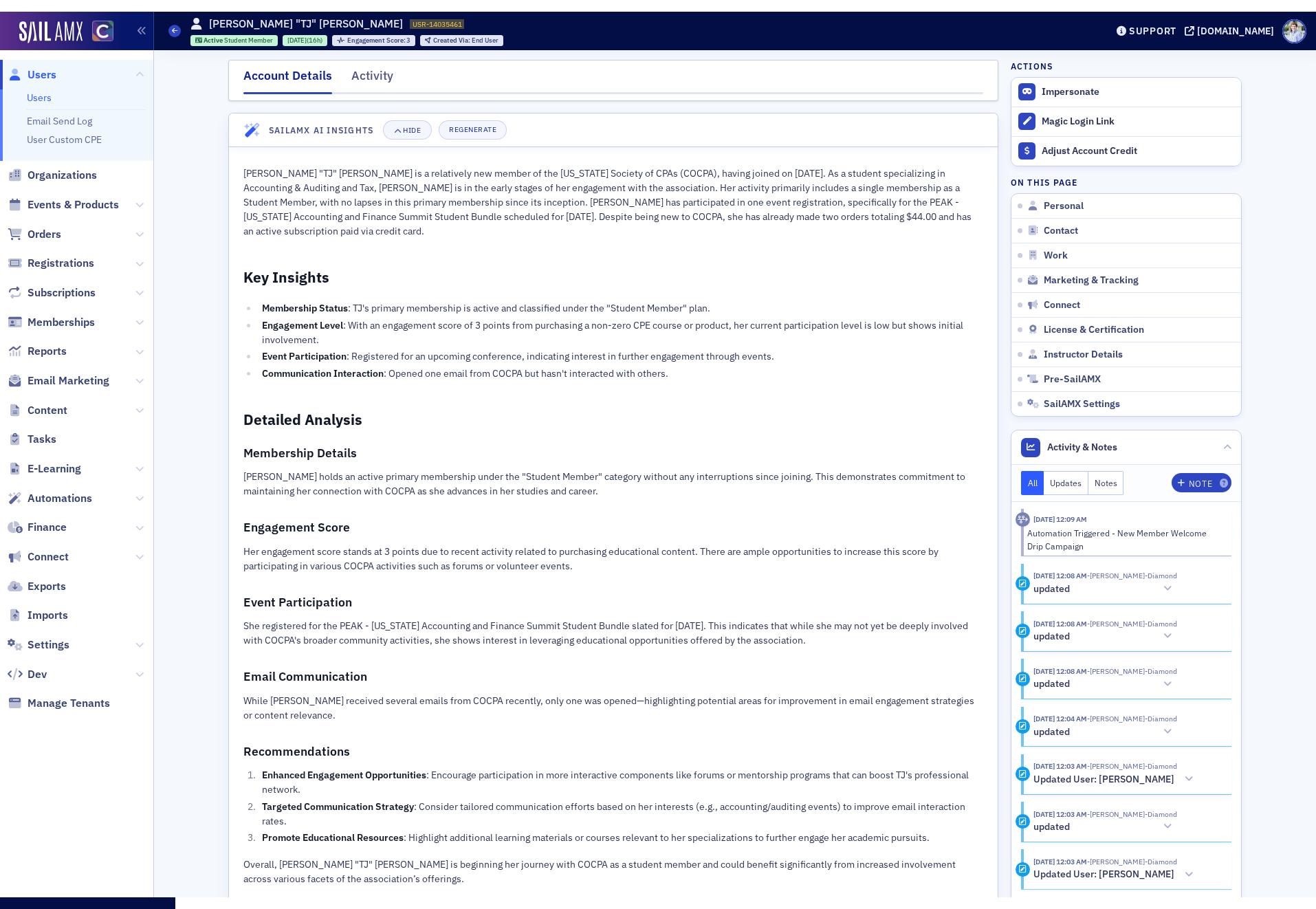
scroll to position [10, 0]
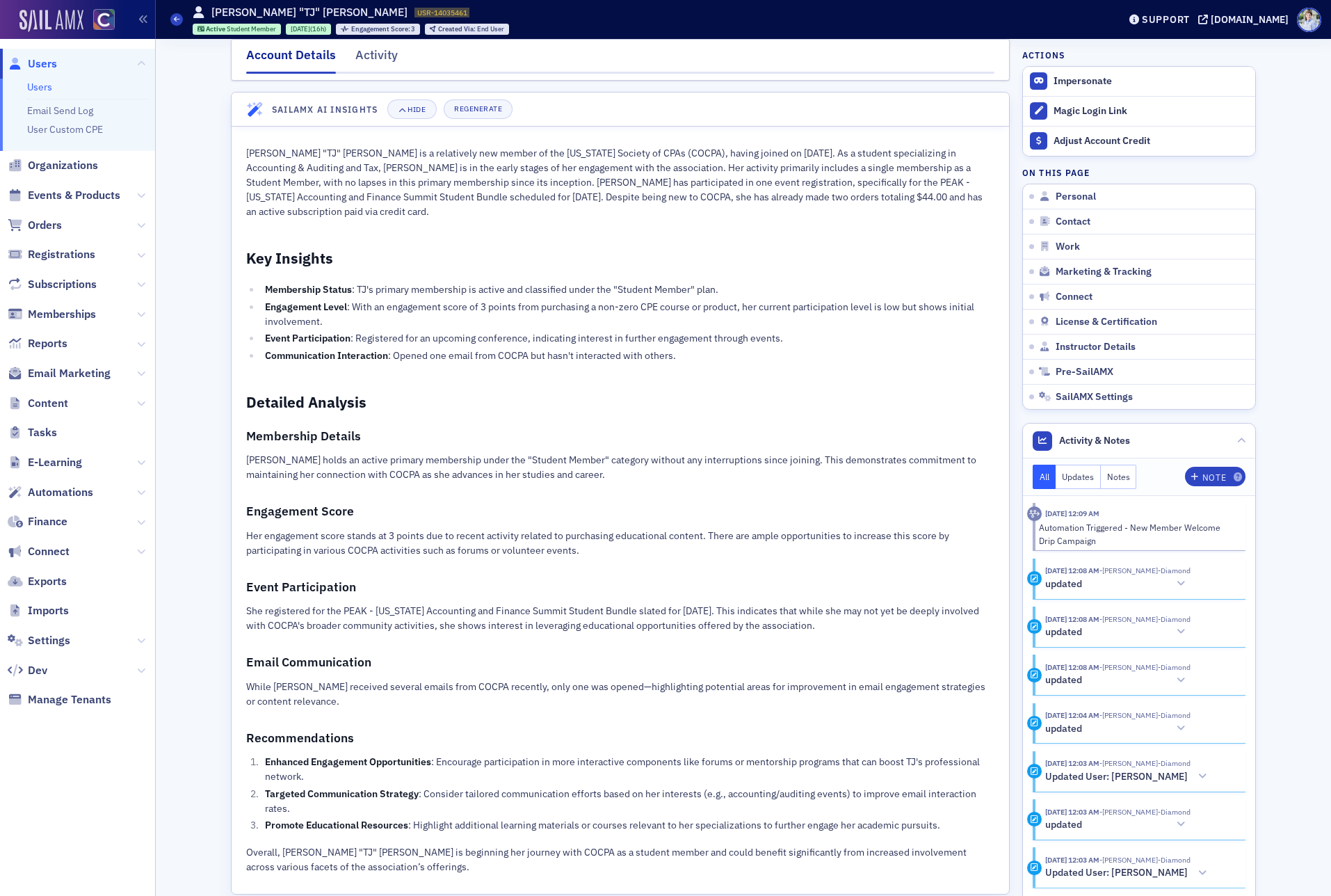
click at [20, 16] on img at bounding box center [51, 20] width 64 height 22
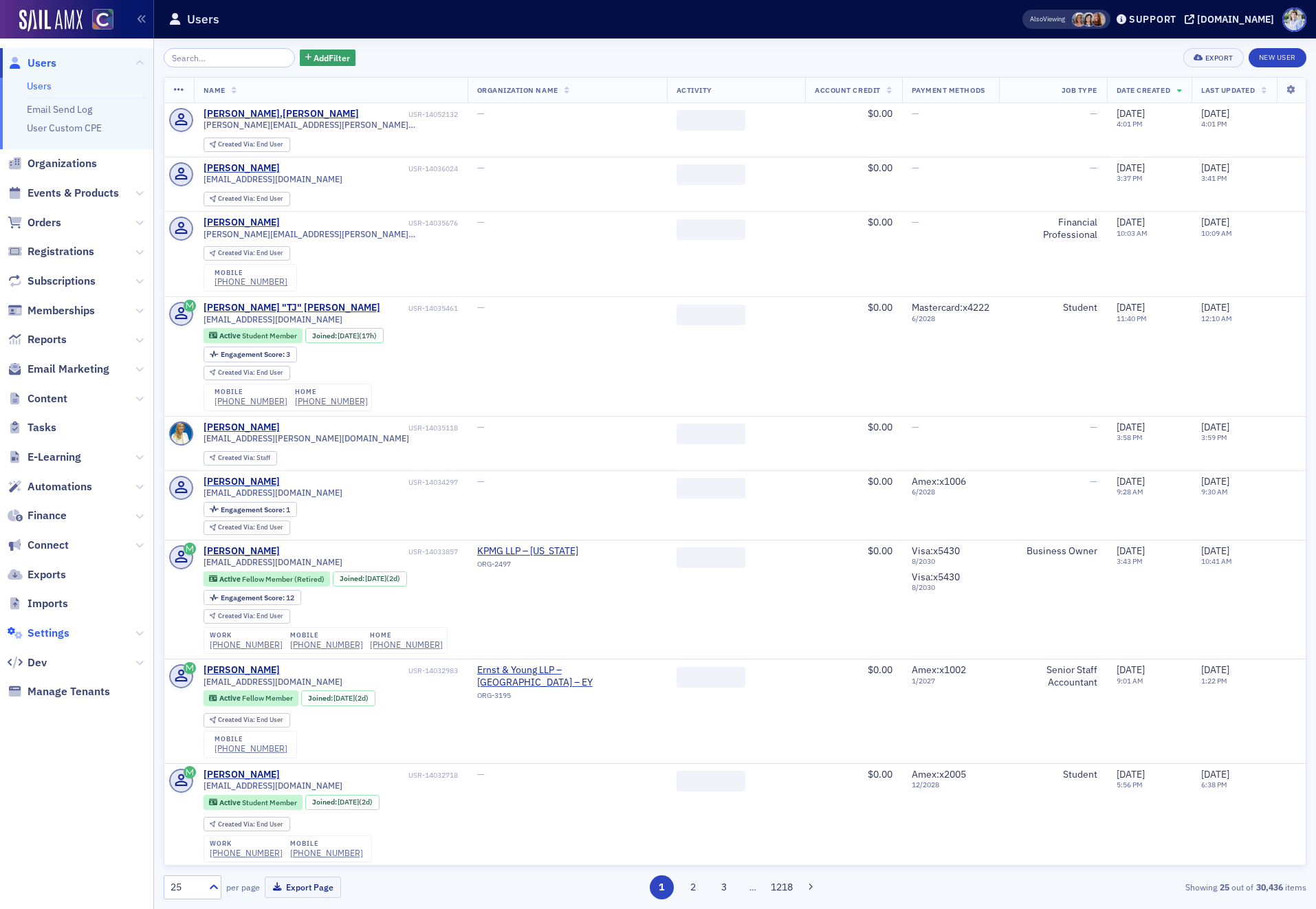
click at [46, 630] on span "Settings" at bounding box center [48, 633] width 42 height 15
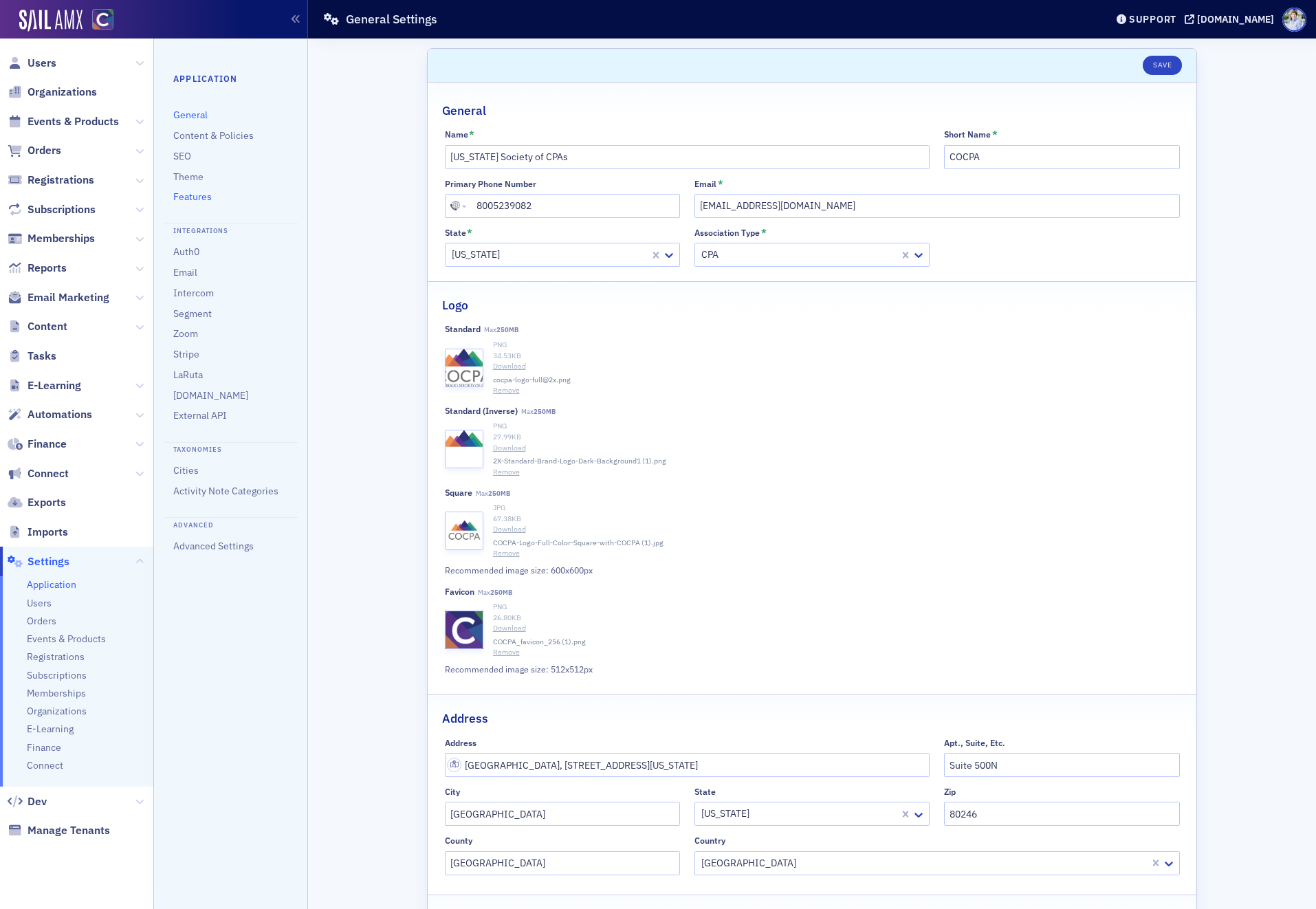
click at [196, 196] on link "Features" at bounding box center [193, 197] width 39 height 12
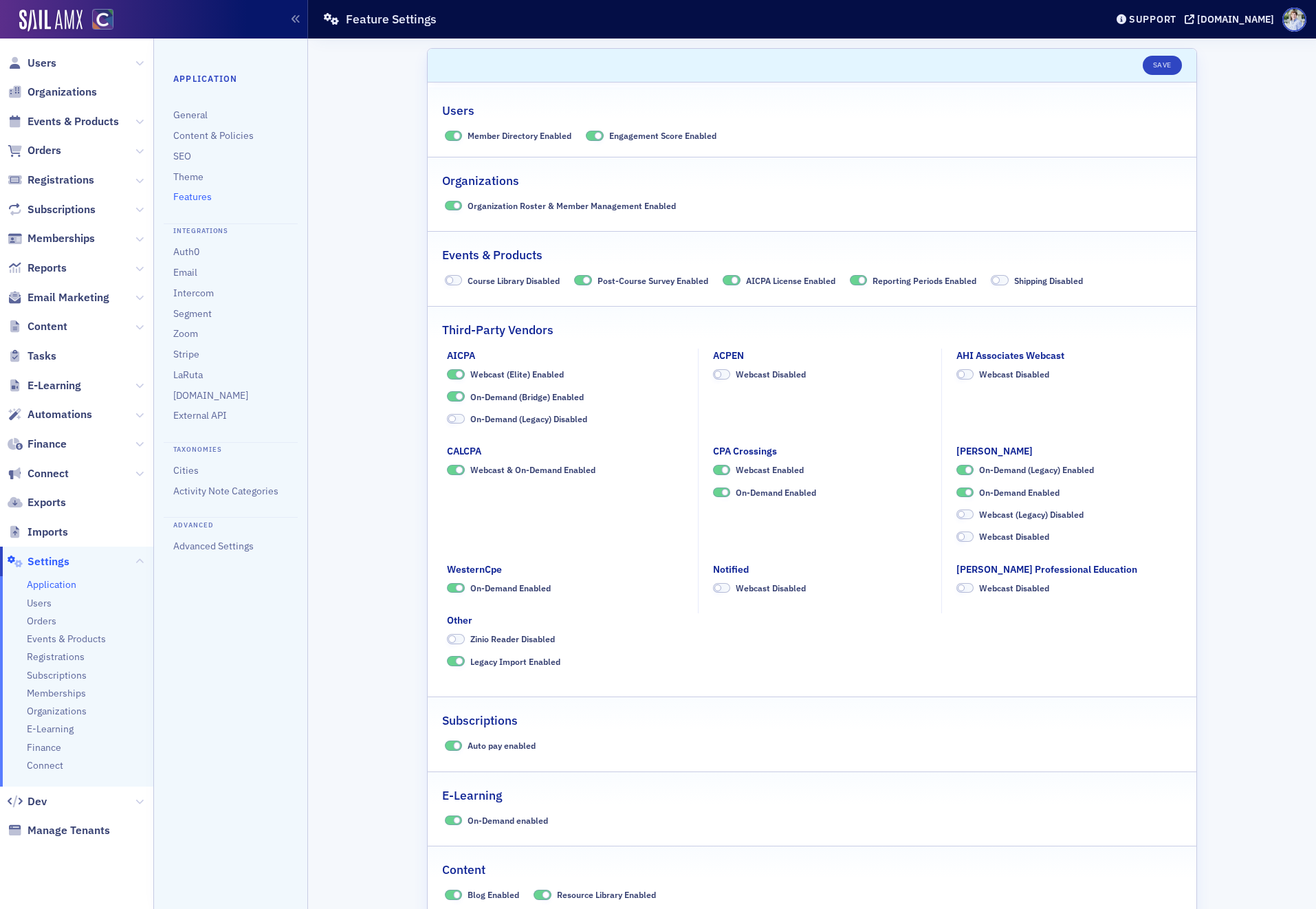
scroll to position [265, 0]
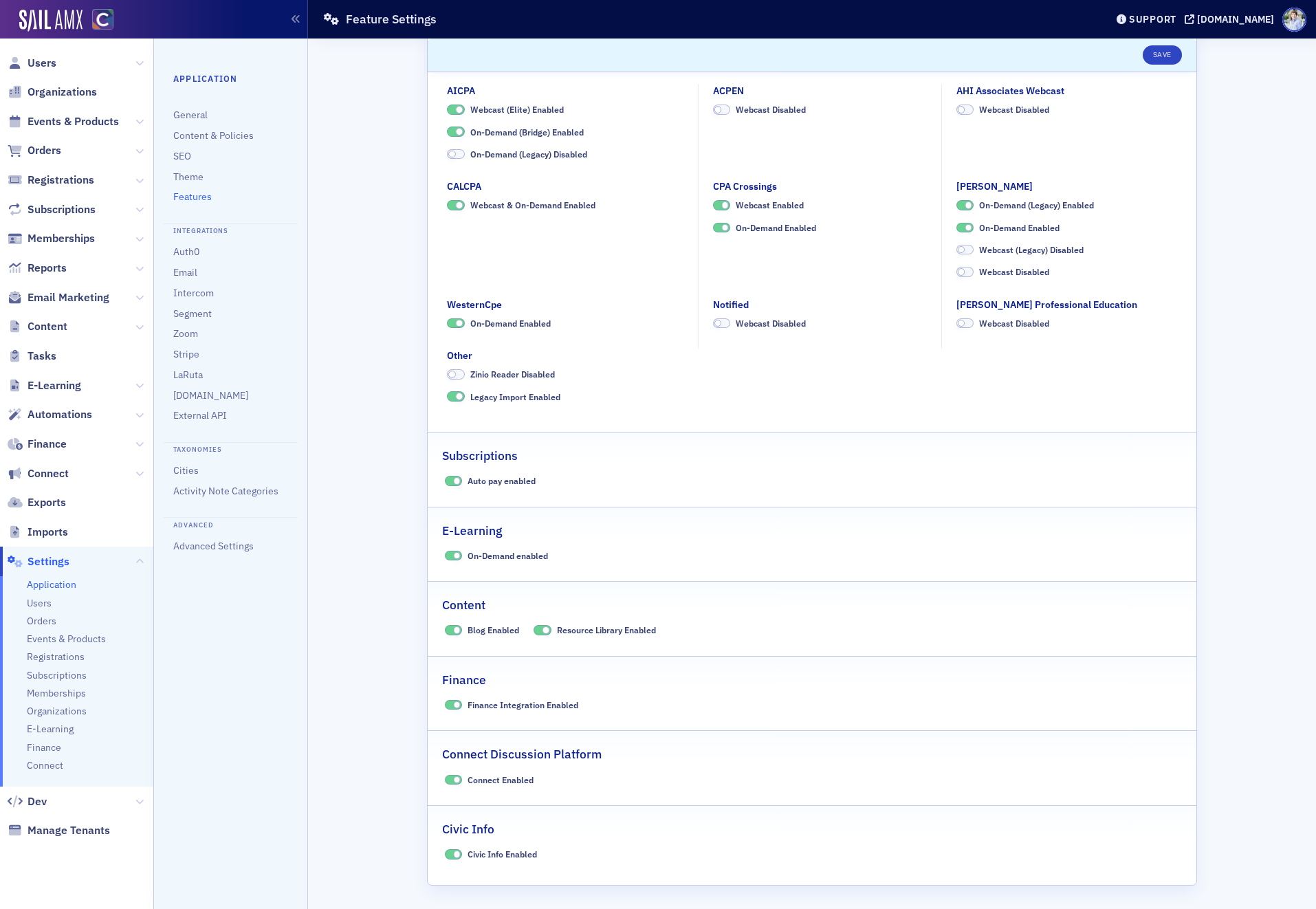
click at [322, 144] on div "Scroll to Save Users Member Directory Enabled Engagement Score Enabled Organiza…" at bounding box center [812, 342] width 989 height 1136
